Goal: Find specific page/section: Find specific page/section

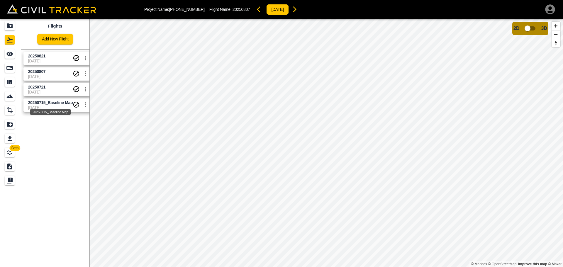
click at [53, 103] on span "20250715_Baseline Map" at bounding box center [50, 102] width 45 height 5
click at [85, 106] on icon "settings" at bounding box center [85, 104] width 7 height 7
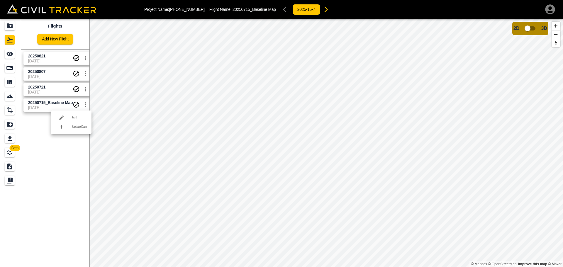
click at [70, 143] on div at bounding box center [281, 133] width 563 height 267
click at [11, 134] on div "Export" at bounding box center [10, 138] width 10 height 9
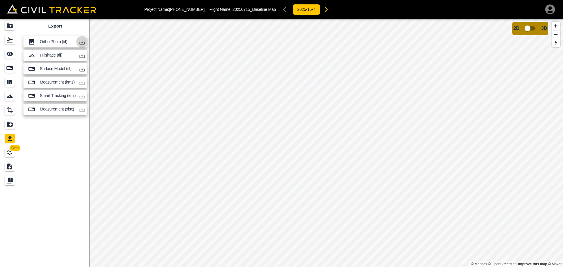
click at [81, 43] on icon "button" at bounding box center [82, 41] width 7 height 7
click at [9, 56] on icon "See" at bounding box center [9, 53] width 7 height 7
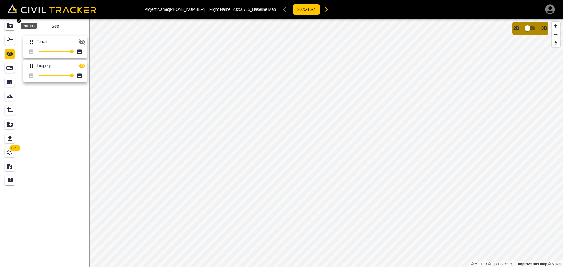
click at [8, 27] on icon "Projects" at bounding box center [10, 25] width 6 height 5
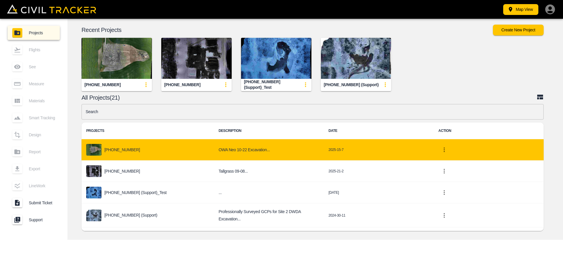
click at [120, 154] on div "[PHONE_NUMBER]" at bounding box center [147, 150] width 123 height 12
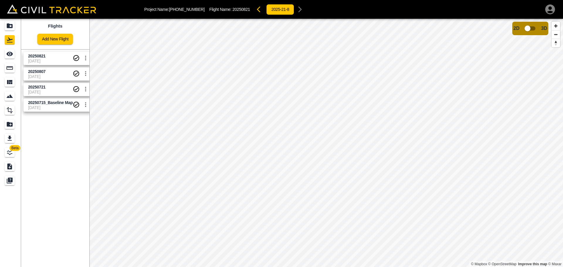
click at [46, 106] on span "[DATE]" at bounding box center [50, 107] width 45 height 5
